Goal: Find specific page/section: Find specific page/section

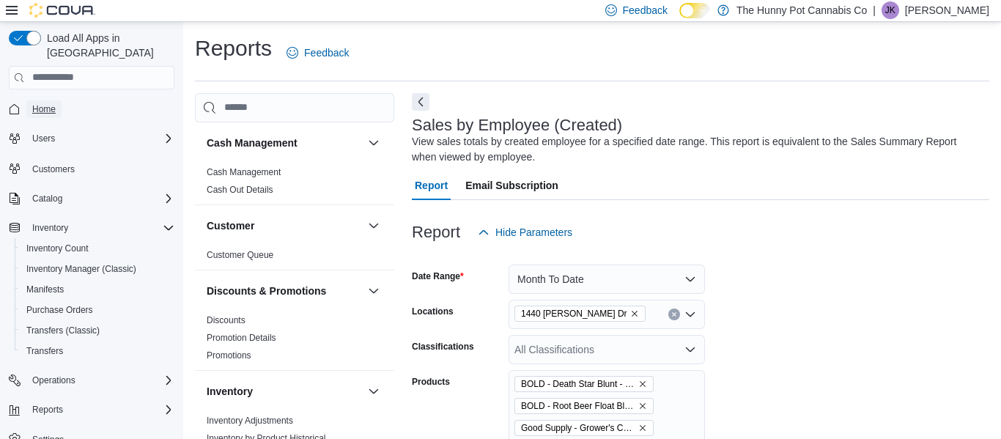
click at [39, 103] on span "Home" at bounding box center [43, 109] width 23 height 12
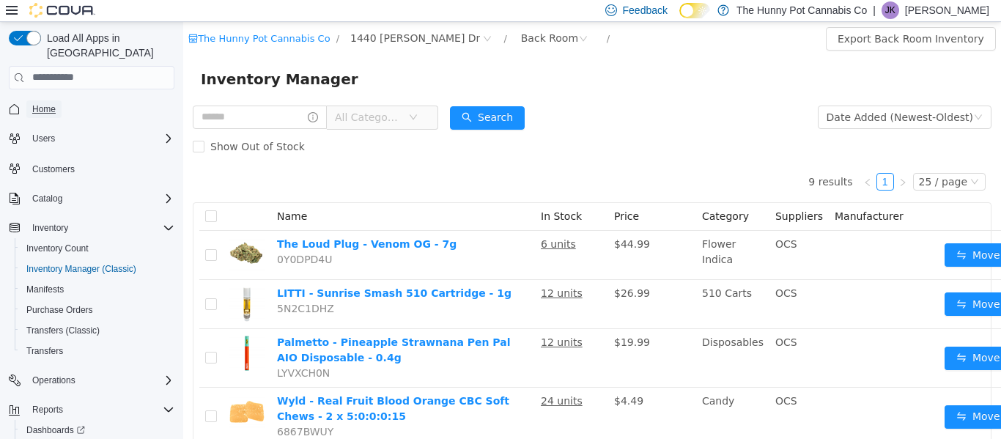
click at [41, 103] on span "Home" at bounding box center [43, 109] width 23 height 12
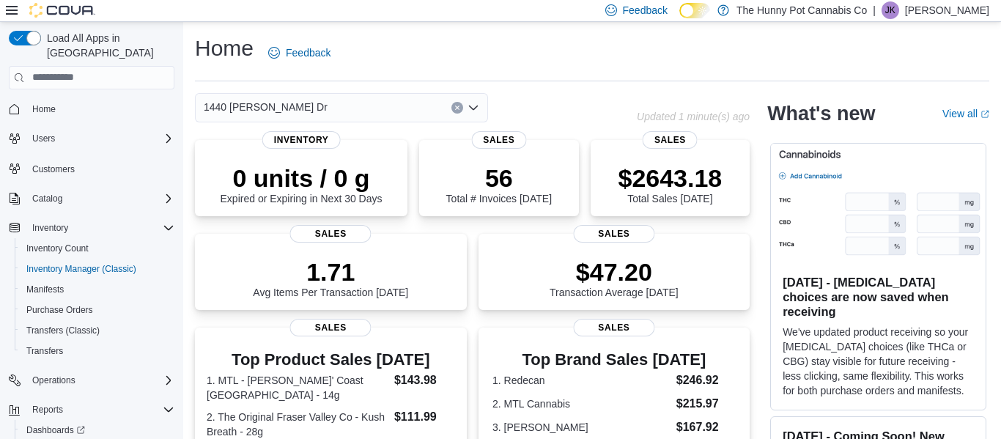
click at [620, 41] on div "Home Feedback" at bounding box center [592, 53] width 794 height 38
